Goal: Task Accomplishment & Management: Use online tool/utility

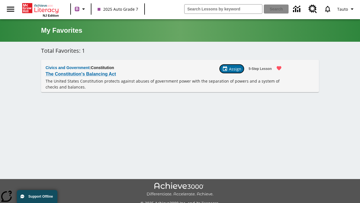
click at [233, 69] on span "Assign" at bounding box center [235, 69] width 12 height 6
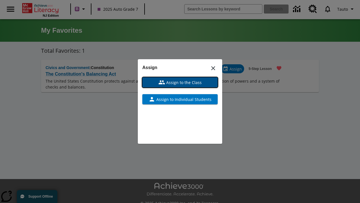
click at [180, 82] on span "Assign to the Class" at bounding box center [183, 82] width 37 height 6
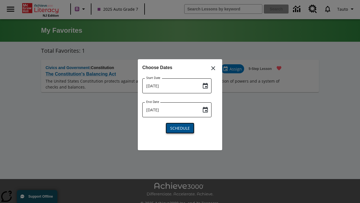
click at [180, 127] on span "Schedule" at bounding box center [180, 128] width 20 height 6
